Goal: Information Seeking & Learning: Check status

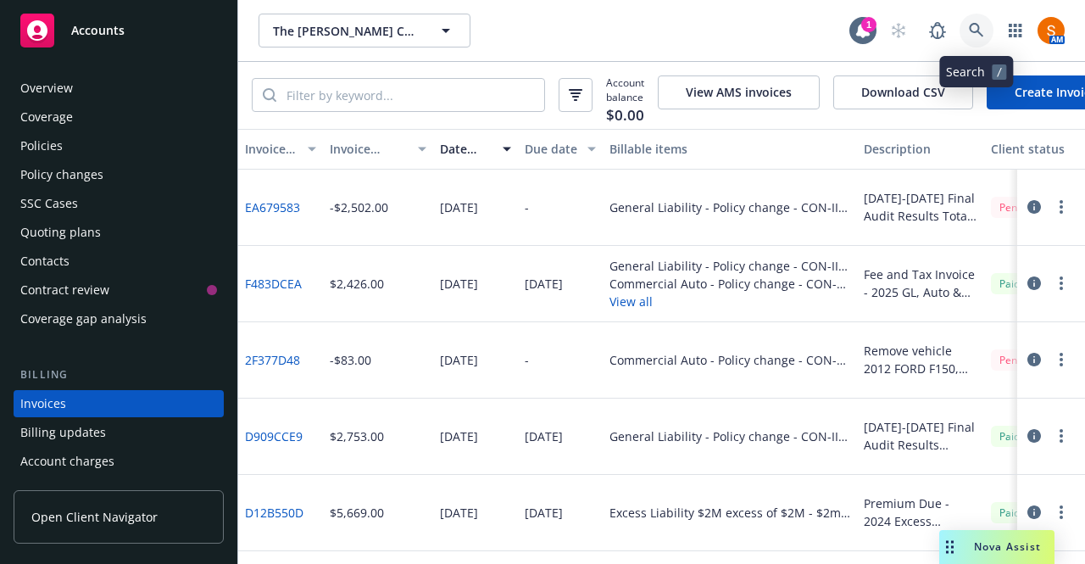
click at [984, 35] on icon at bounding box center [976, 30] width 15 height 15
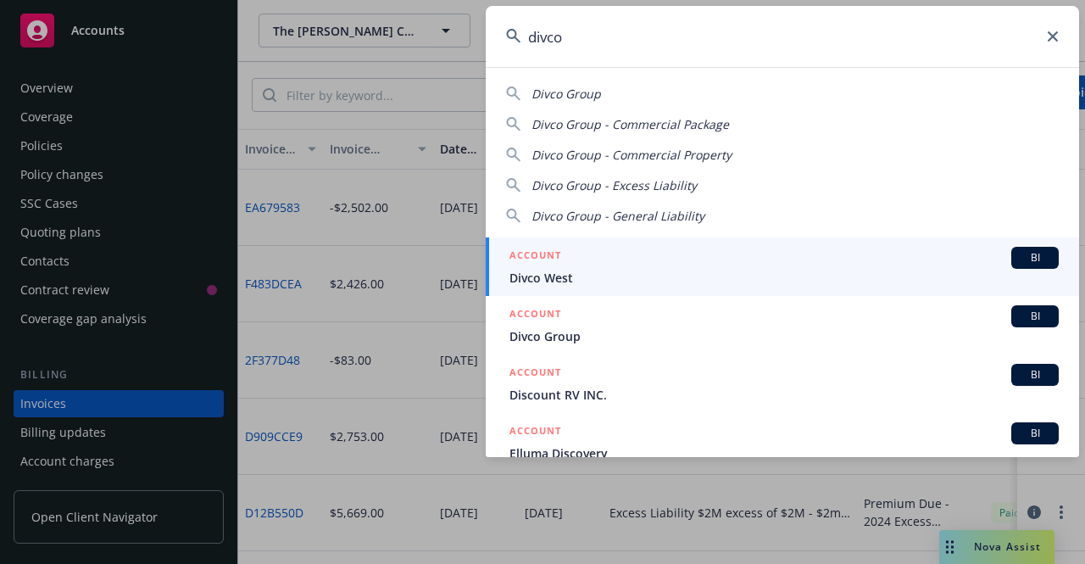
click at [580, 101] on span "Divco Group" at bounding box center [567, 94] width 70 height 16
type input "Divco Group"
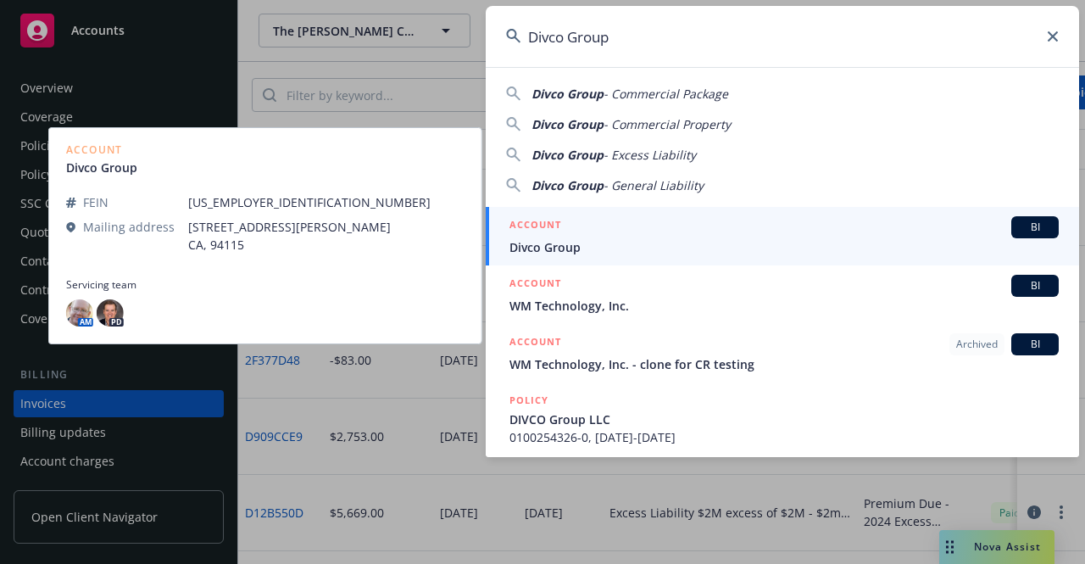
click at [602, 256] on link "ACCOUNT BI Divco Group" at bounding box center [783, 236] width 594 height 59
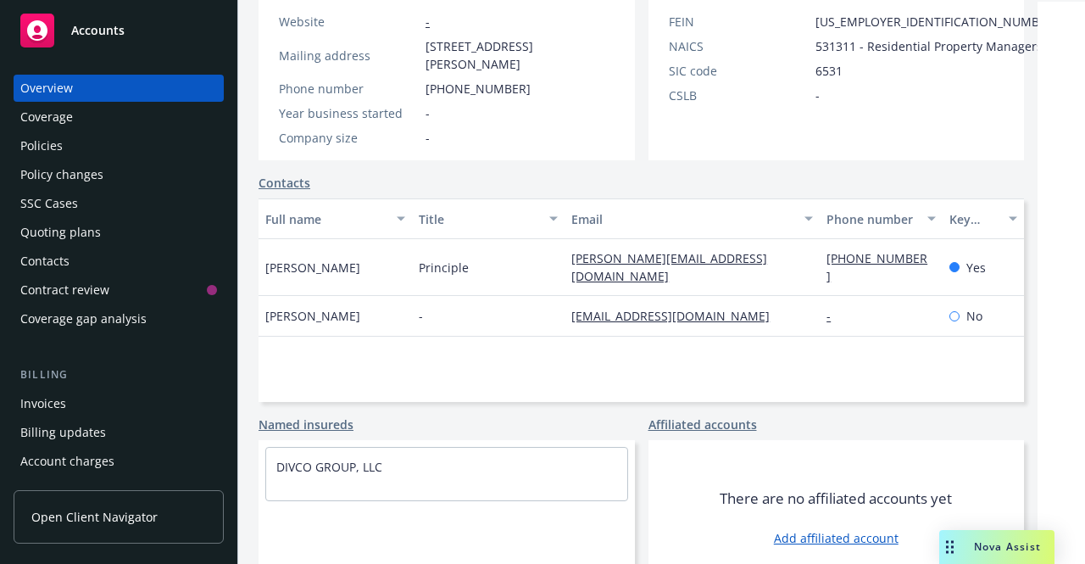
scroll to position [371, 0]
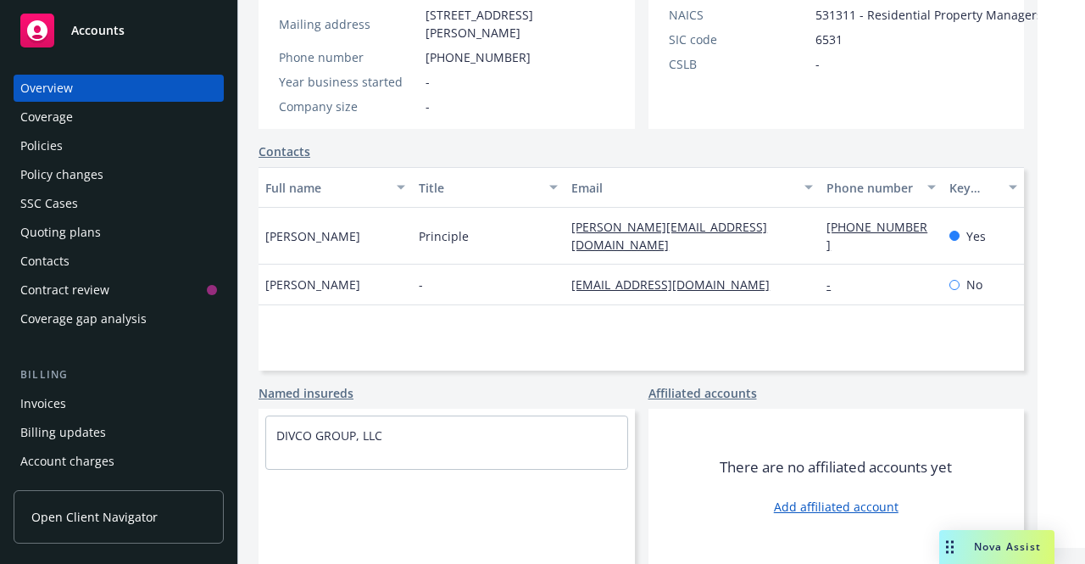
click at [87, 403] on div "Invoices" at bounding box center [118, 403] width 197 height 27
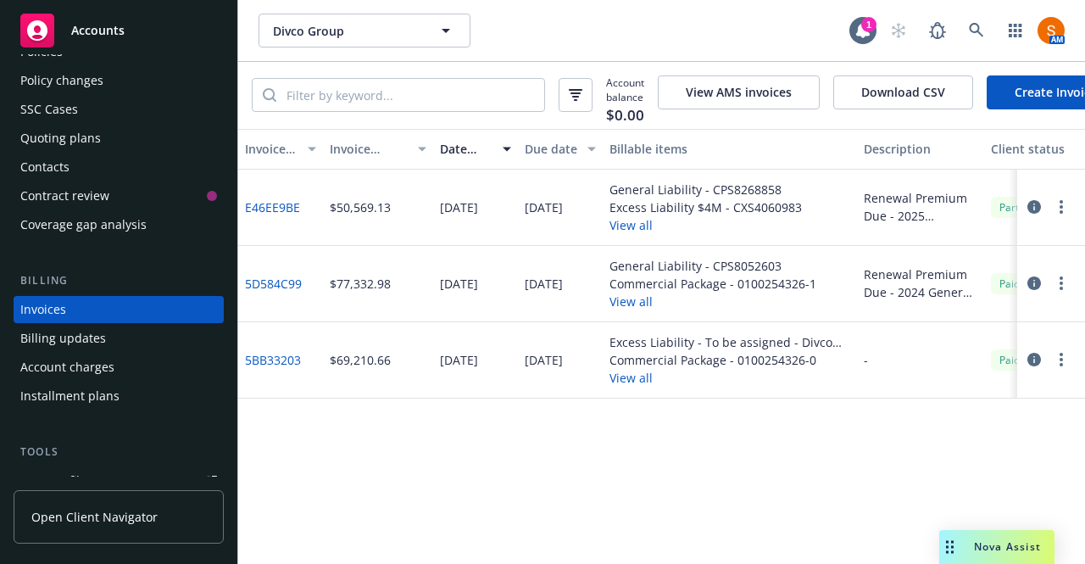
click at [619, 228] on button "View all" at bounding box center [706, 225] width 193 height 18
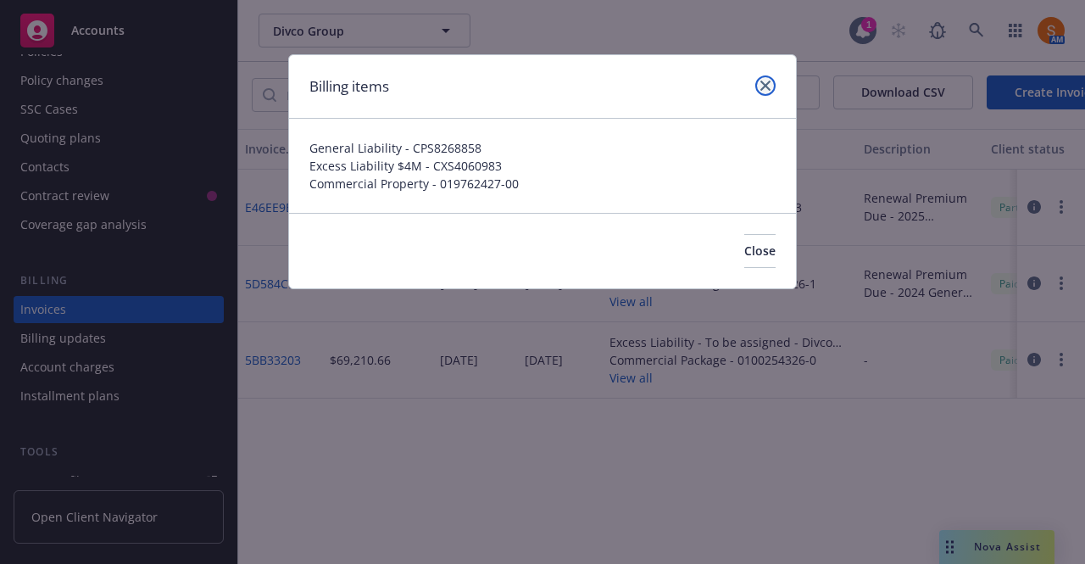
click at [758, 83] on link "close" at bounding box center [766, 85] width 20 height 20
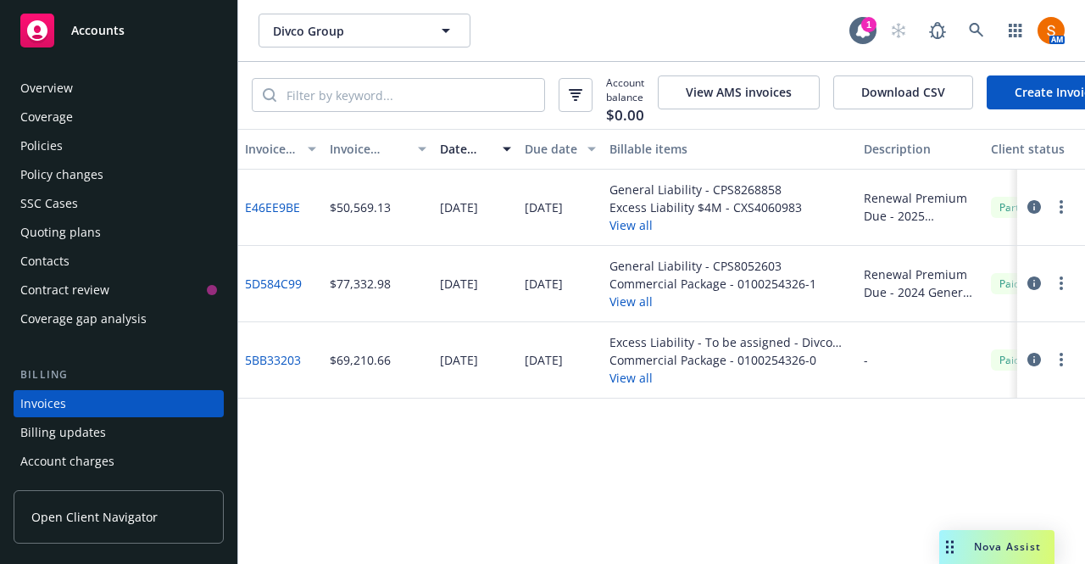
click at [57, 142] on div "Policies" at bounding box center [41, 145] width 42 height 27
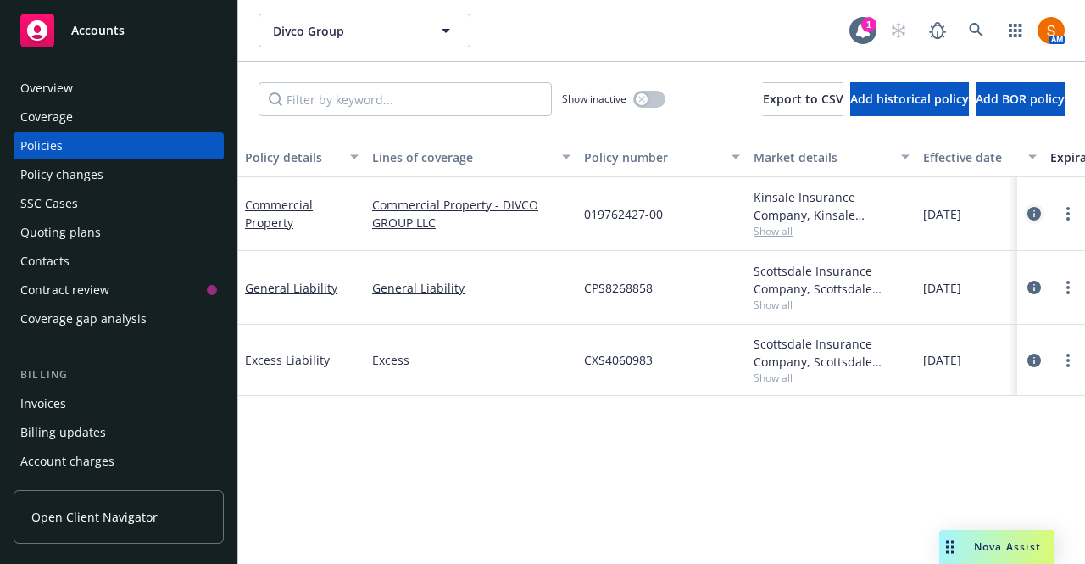
click at [1035, 218] on icon "circleInformation" at bounding box center [1035, 214] width 14 height 14
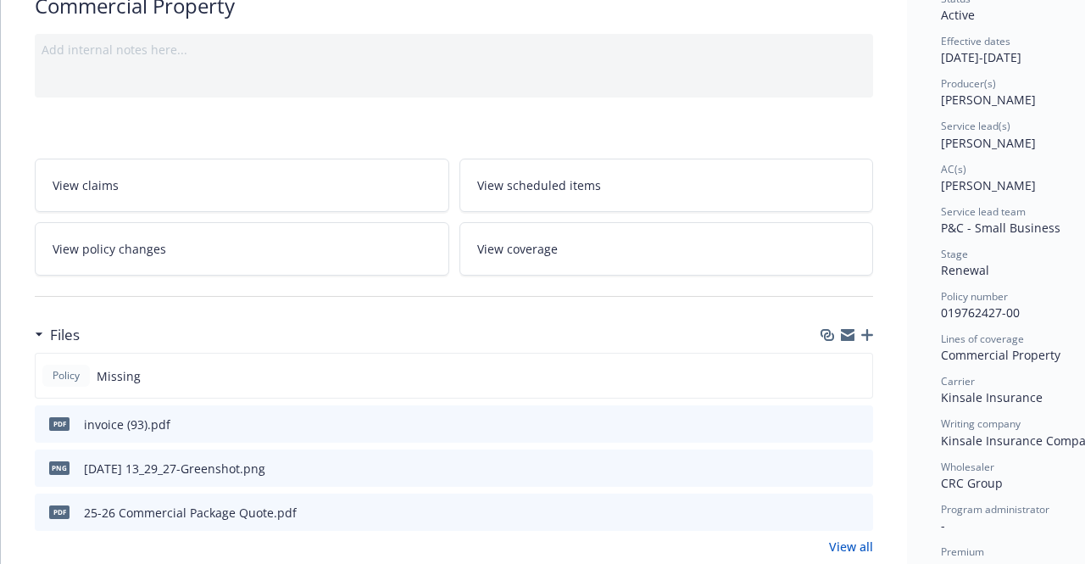
scroll to position [7, 0]
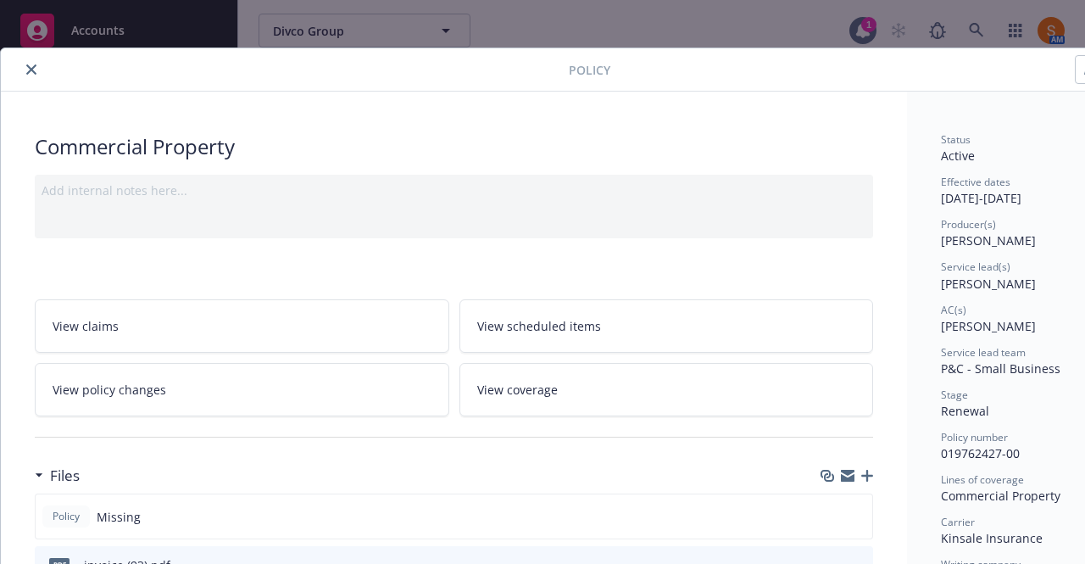
click at [32, 73] on icon "close" at bounding box center [31, 69] width 10 height 10
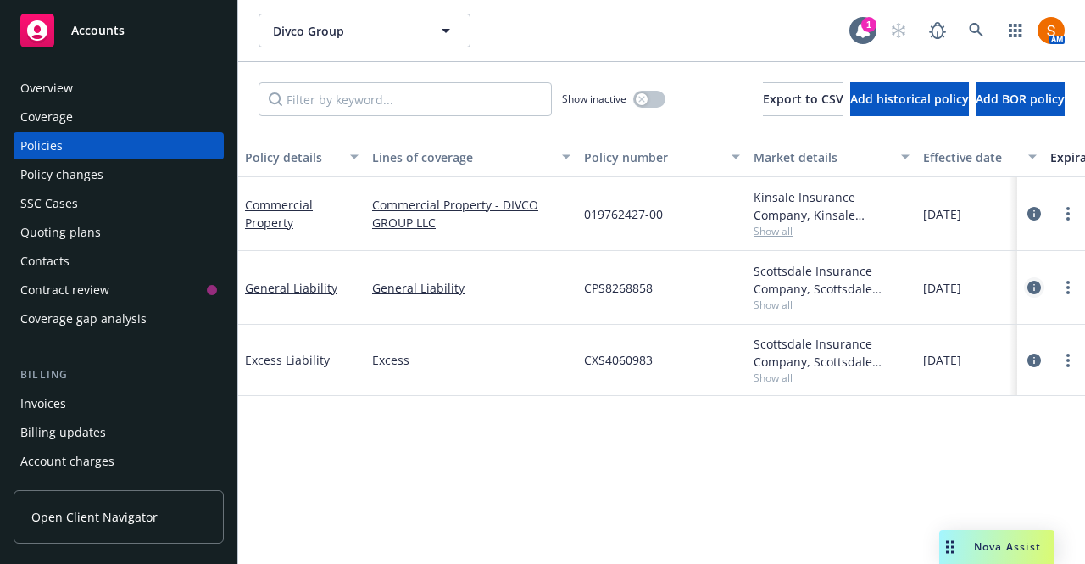
click at [1036, 286] on icon "circleInformation" at bounding box center [1035, 288] width 14 height 14
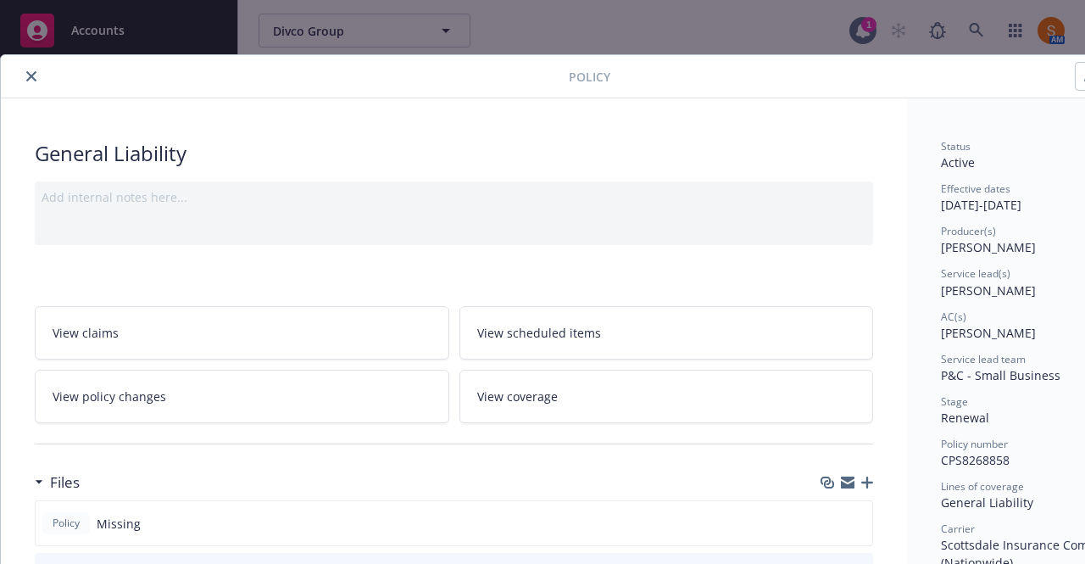
click at [31, 71] on icon "close" at bounding box center [31, 76] width 10 height 10
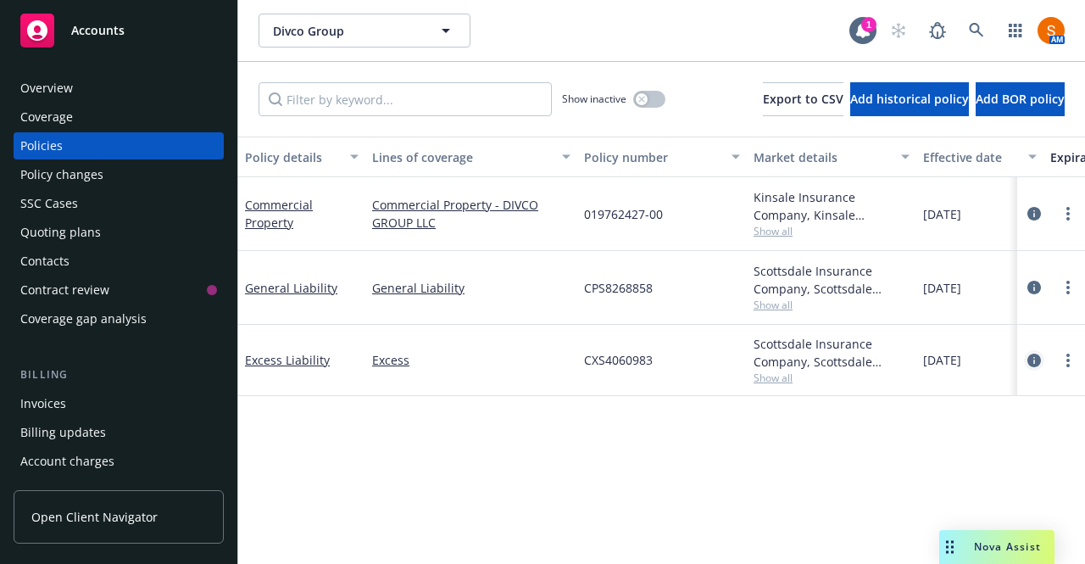
click at [1031, 355] on icon "circleInformation" at bounding box center [1035, 361] width 14 height 14
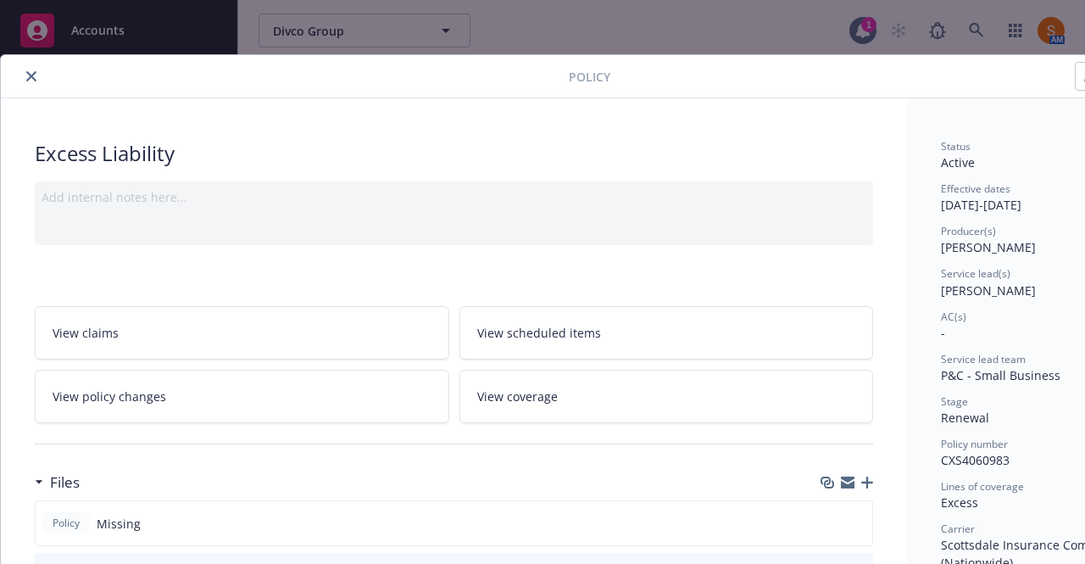
click at [35, 79] on icon "close" at bounding box center [31, 76] width 10 height 10
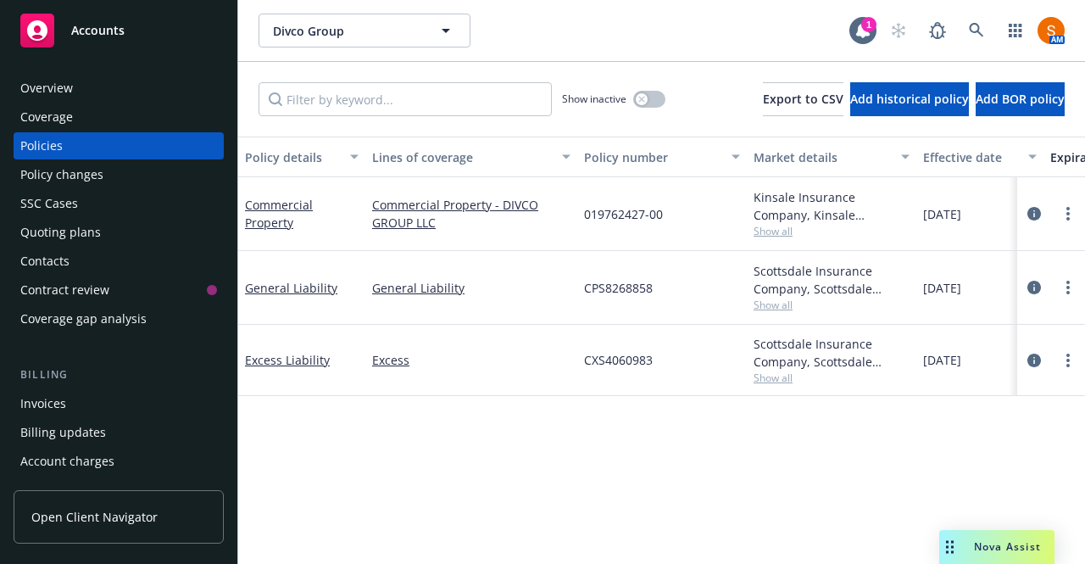
click at [627, 289] on span "CPS8268858" at bounding box center [618, 288] width 69 height 18
copy span "CPS8268858"
click at [1019, 265] on div at bounding box center [1052, 288] width 68 height 74
click at [977, 40] on link at bounding box center [977, 31] width 34 height 34
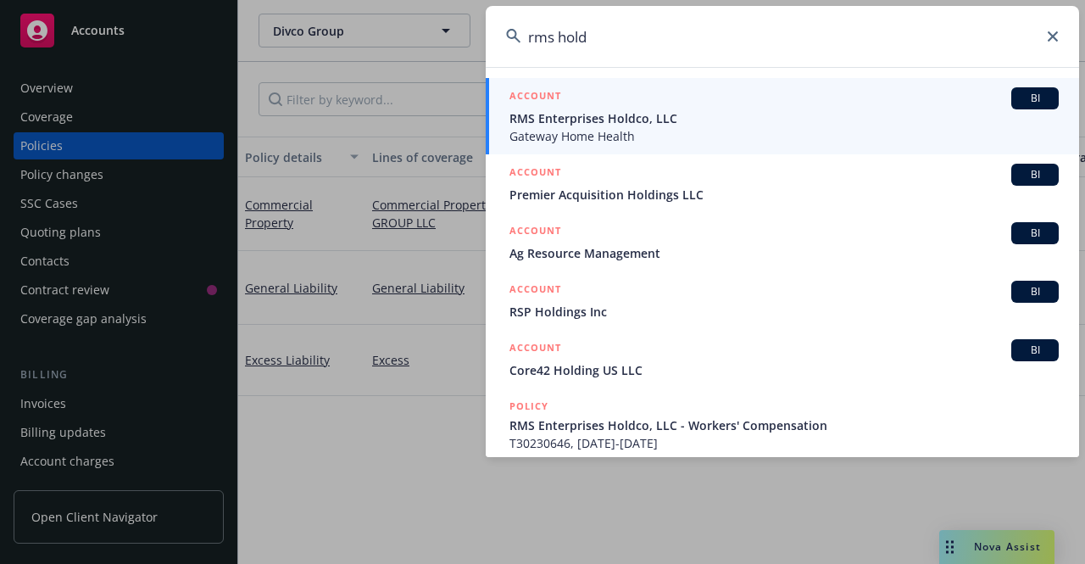
type input "rms hold"
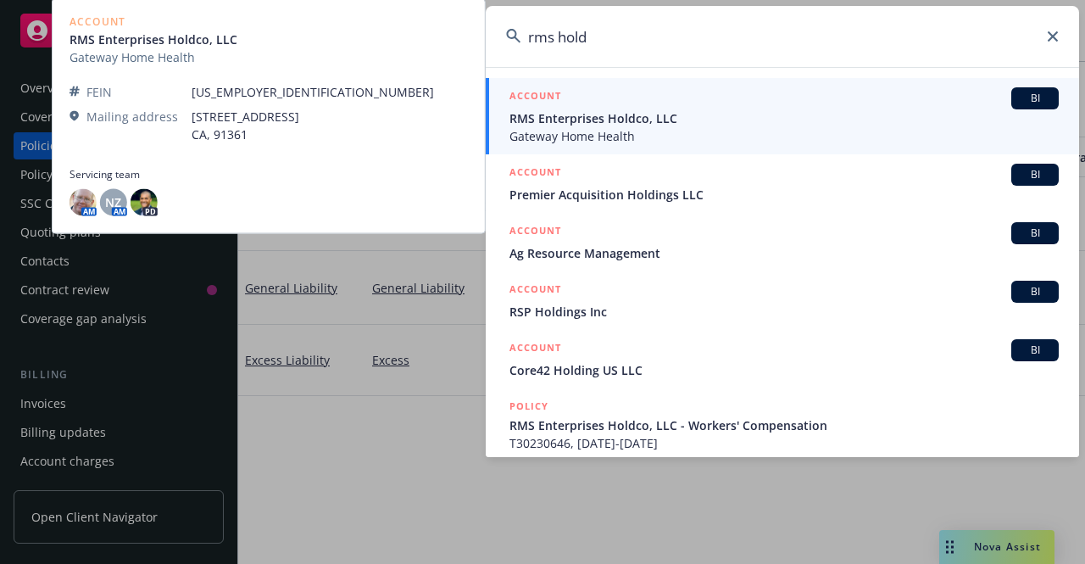
click at [763, 99] on div "ACCOUNT BI" at bounding box center [785, 98] width 550 height 22
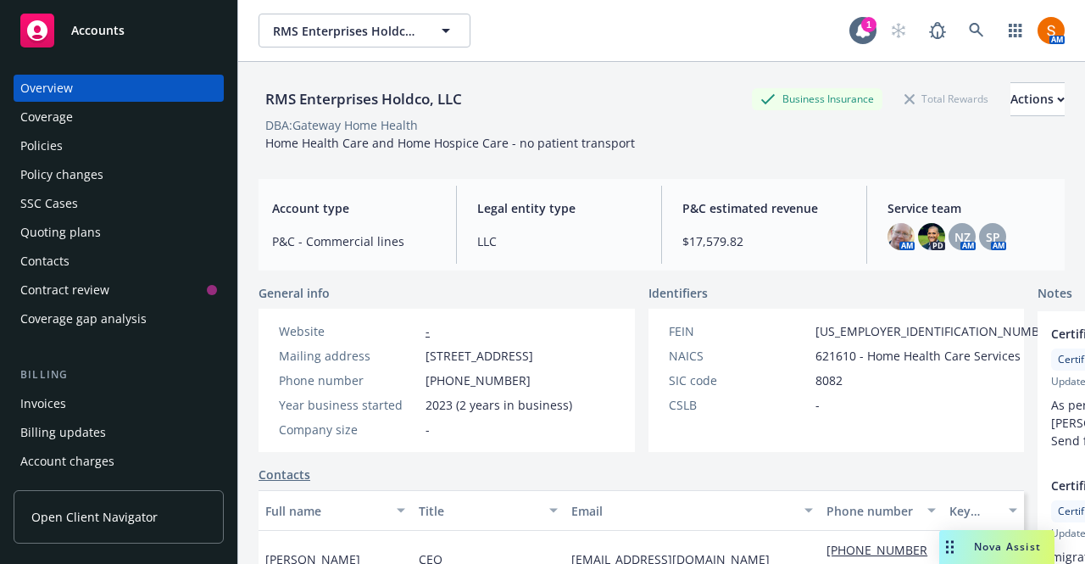
click at [93, 142] on div "Policies" at bounding box center [118, 145] width 197 height 27
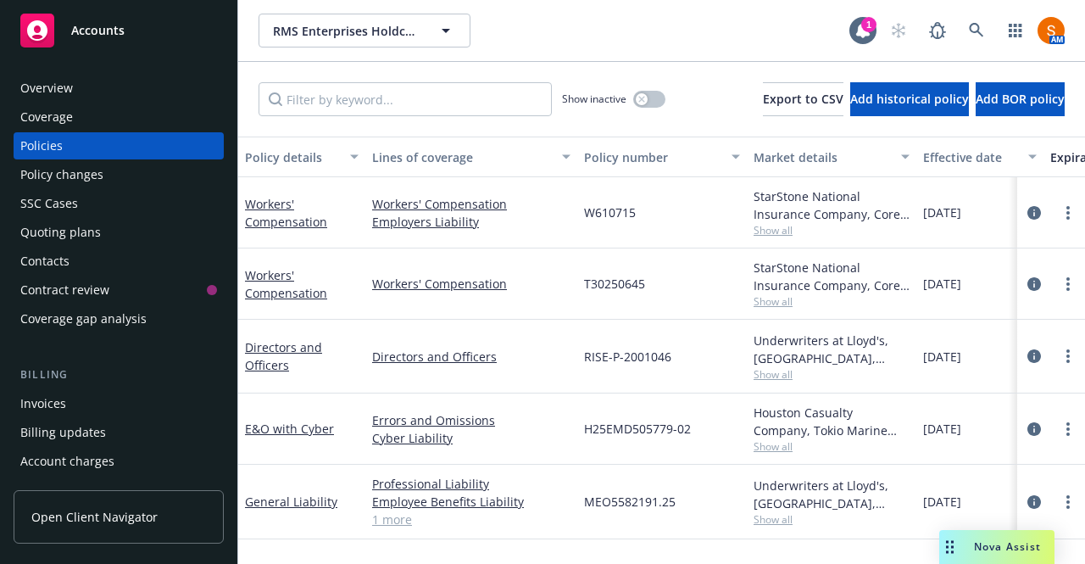
scroll to position [73, 0]
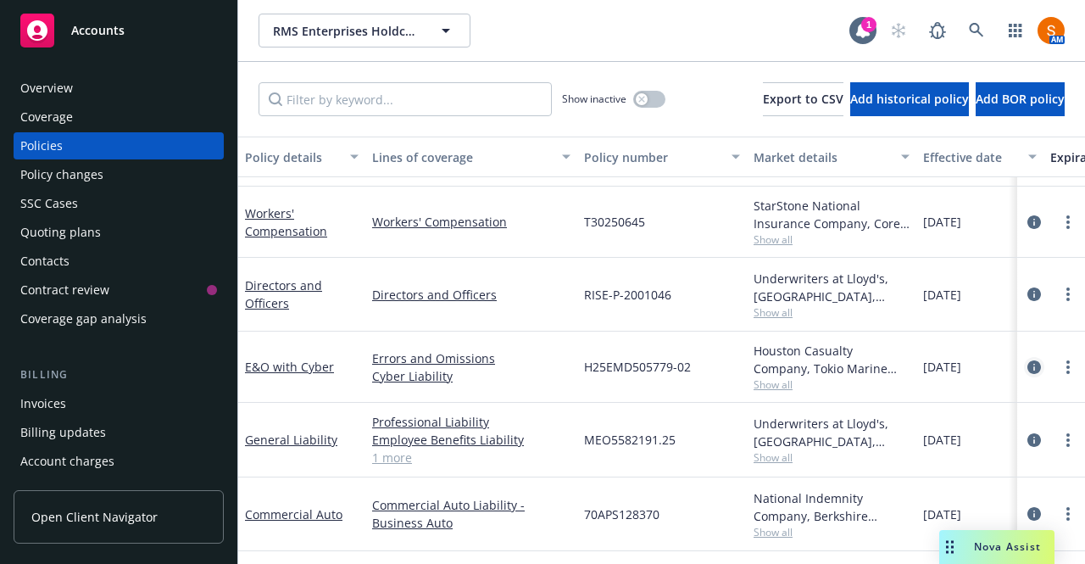
click at [1028, 360] on icon "circleInformation" at bounding box center [1035, 367] width 14 height 14
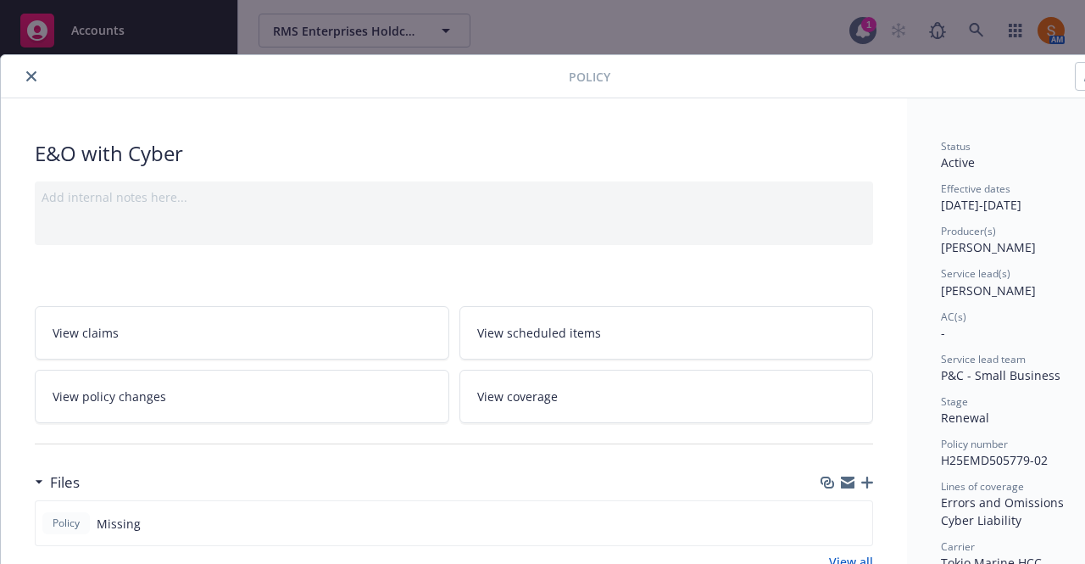
click at [30, 77] on icon "close" at bounding box center [31, 76] width 10 height 10
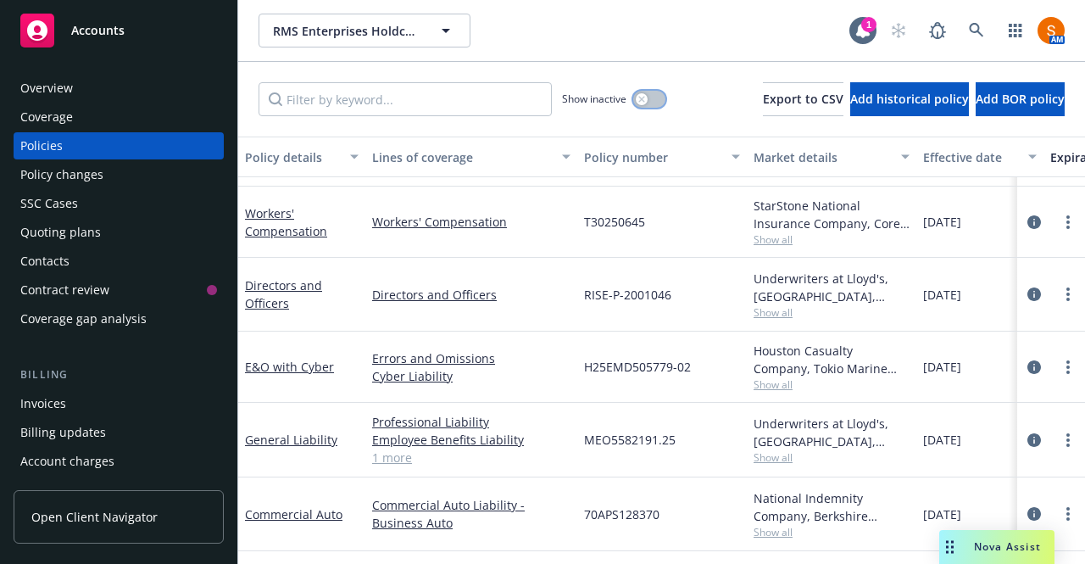
click at [633, 103] on button "button" at bounding box center [649, 99] width 32 height 17
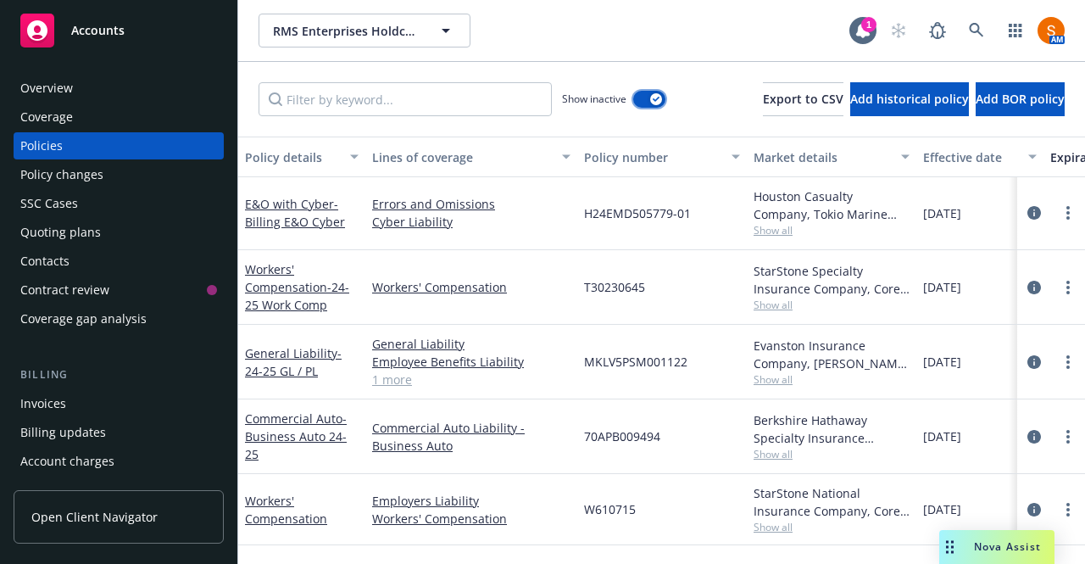
scroll to position [497, 0]
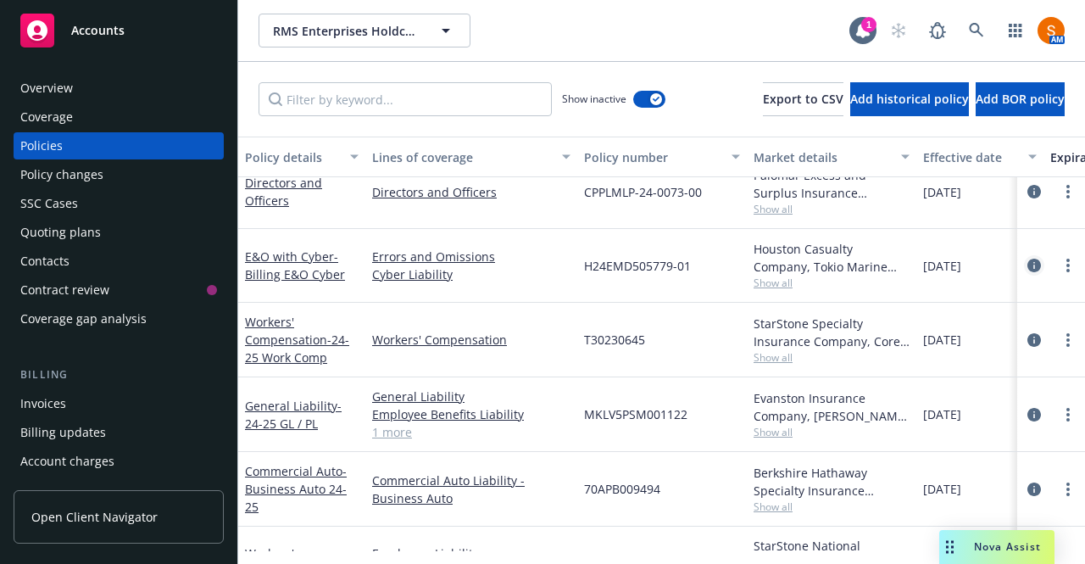
click at [1028, 264] on icon "circleInformation" at bounding box center [1035, 266] width 14 height 14
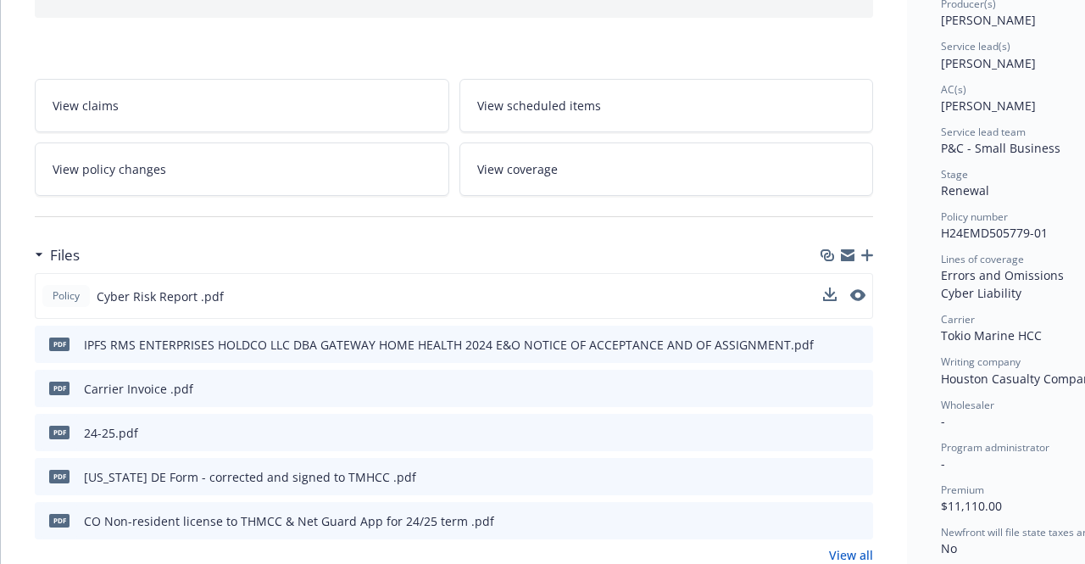
scroll to position [228, 0]
click at [857, 425] on icon "preview file" at bounding box center [857, 431] width 15 height 12
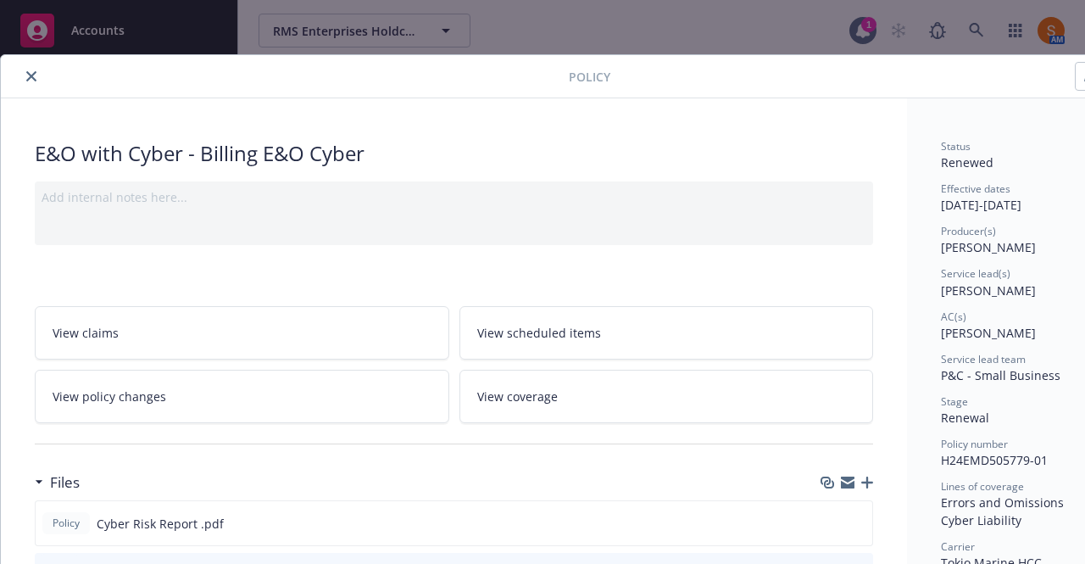
click at [33, 71] on icon "close" at bounding box center [31, 76] width 10 height 10
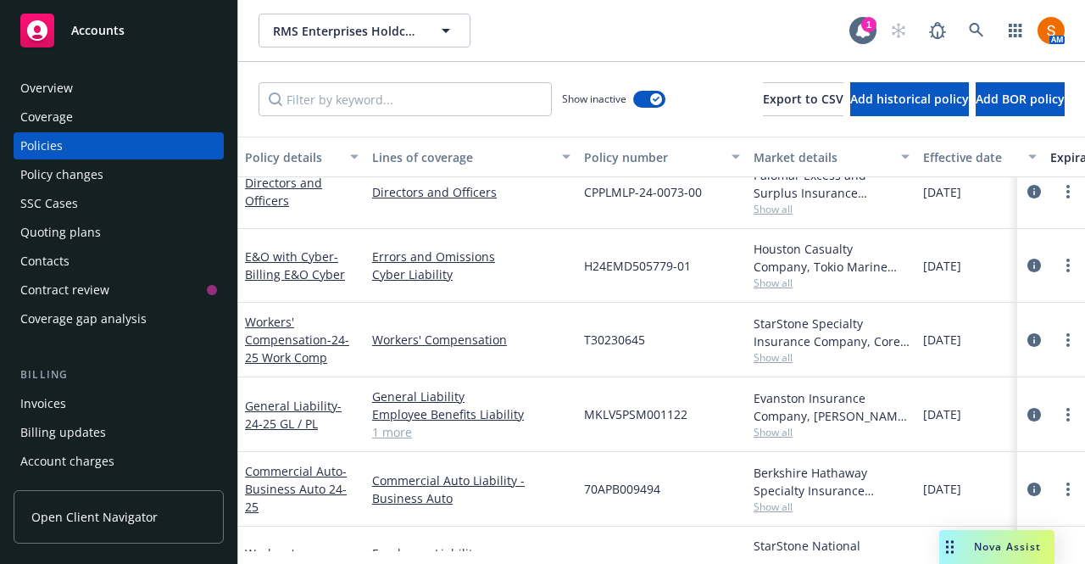
click at [63, 92] on div "Overview" at bounding box center [46, 88] width 53 height 27
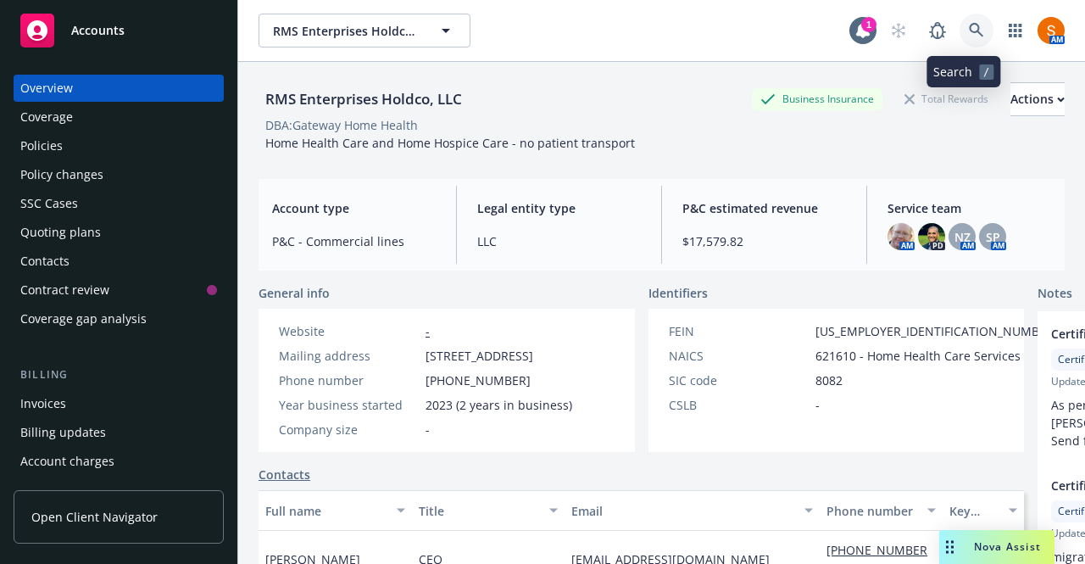
click at [969, 36] on icon at bounding box center [976, 30] width 15 height 15
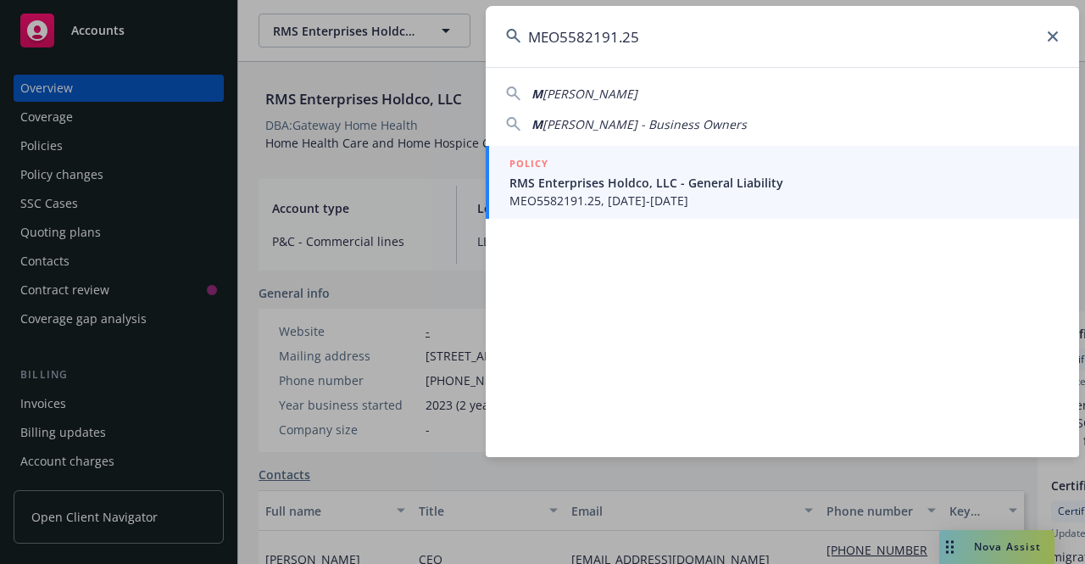
type input "MEO5582191.25"
click at [694, 175] on span "RMS Enterprises Holdco, LLC - General Liability" at bounding box center [785, 183] width 550 height 18
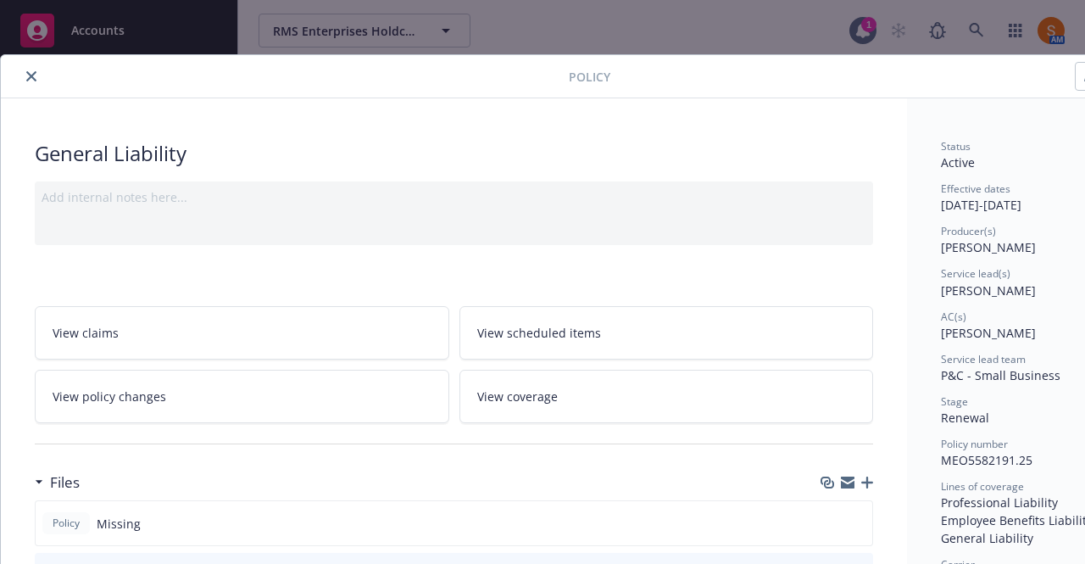
click at [36, 86] on div "Policy" at bounding box center [583, 76] width 1164 height 43
click at [32, 82] on button "close" at bounding box center [31, 76] width 20 height 20
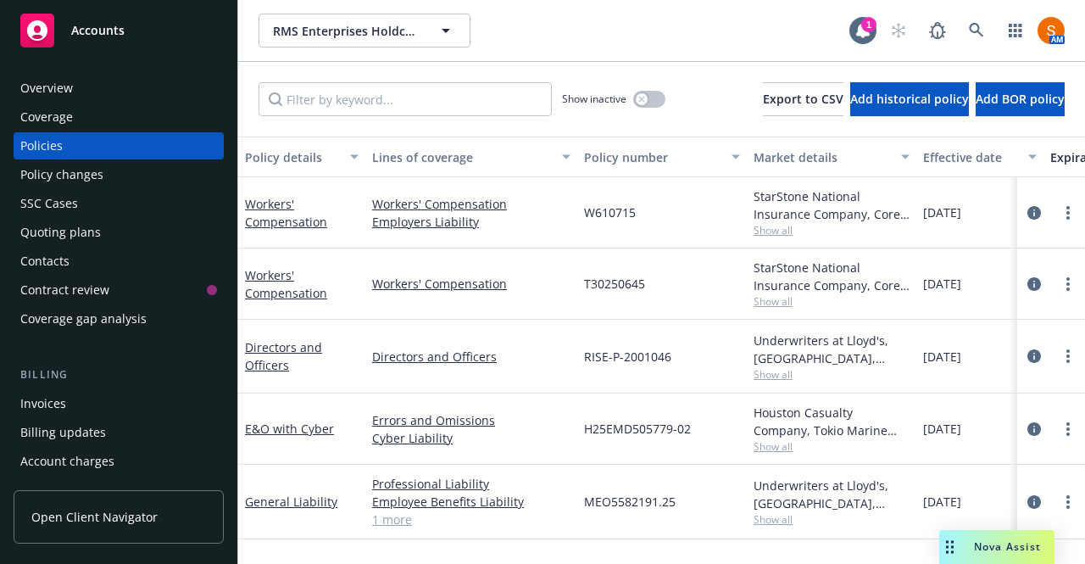
click at [110, 404] on div "Invoices" at bounding box center [118, 403] width 197 height 27
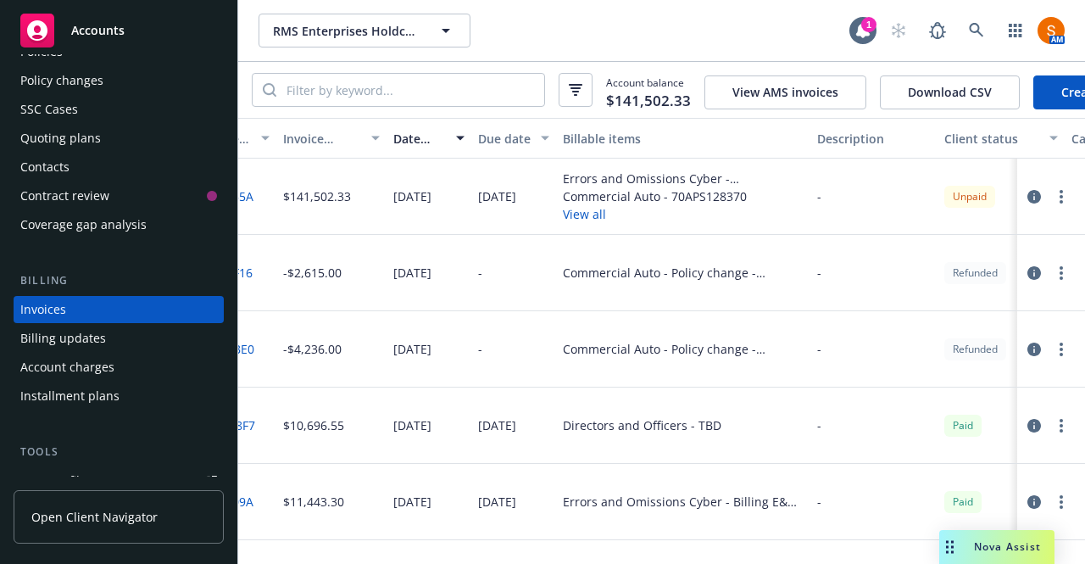
scroll to position [0, 47]
click at [583, 223] on button "View all" at bounding box center [682, 214] width 241 height 18
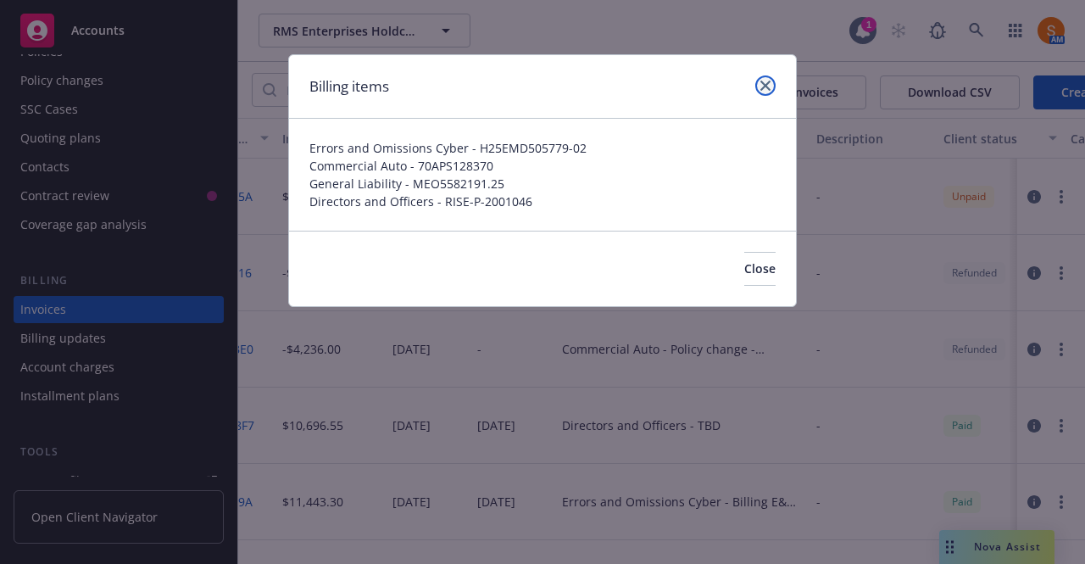
click at [772, 82] on link "close" at bounding box center [766, 85] width 20 height 20
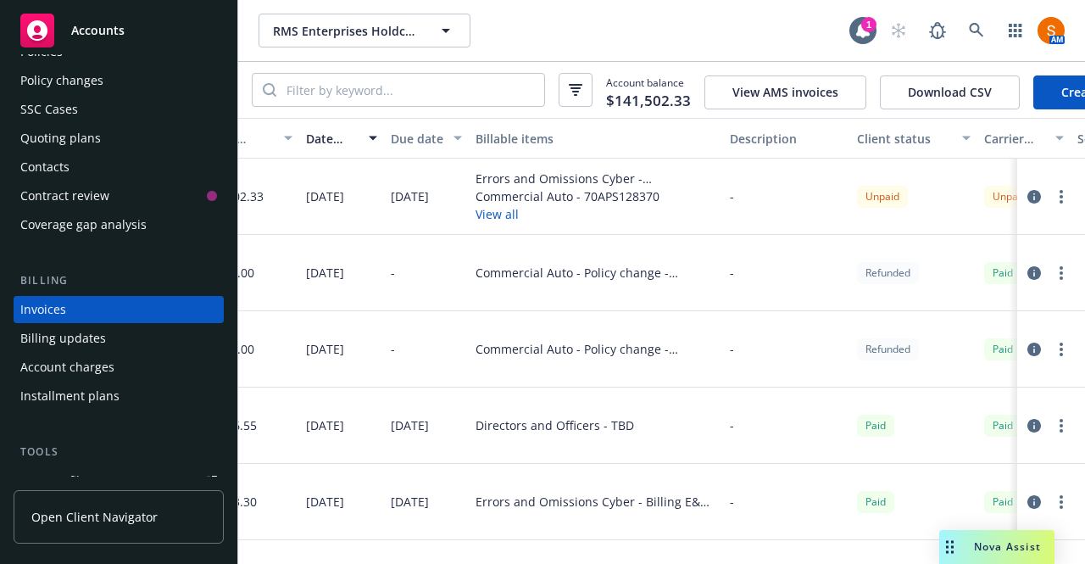
scroll to position [0, 0]
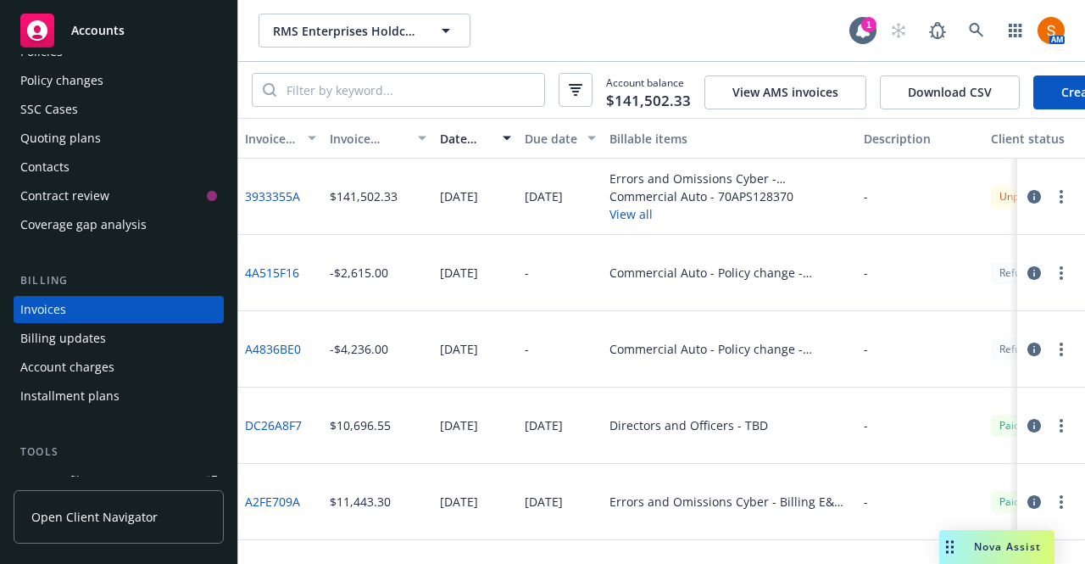
click at [1018, 254] on div at bounding box center [1052, 273] width 68 height 76
